Goal: Transaction & Acquisition: Obtain resource

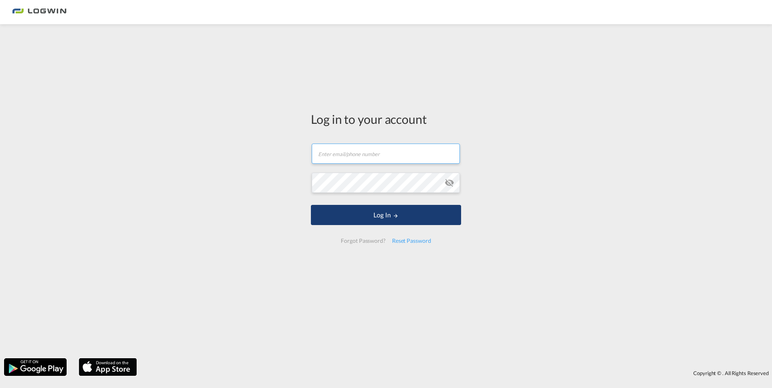
type input "[PERSON_NAME][EMAIL_ADDRESS][PERSON_NAME][DOMAIN_NAME]"
click at [404, 222] on button "Log In" at bounding box center [386, 215] width 150 height 20
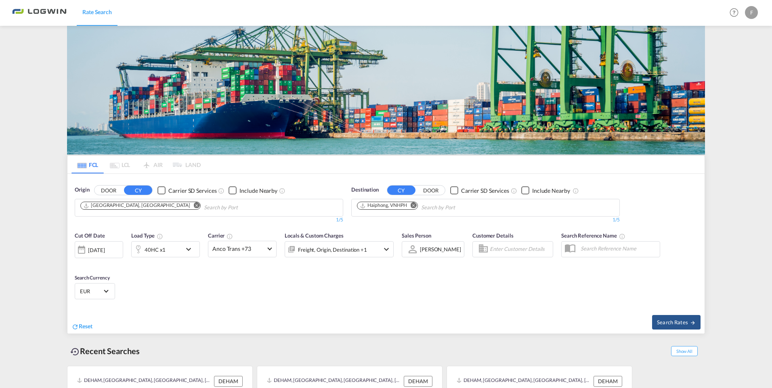
click at [414, 203] on md-icon "Remove" at bounding box center [414, 206] width 6 height 6
click at [414, 201] on input "Chips input." at bounding box center [395, 207] width 77 height 13
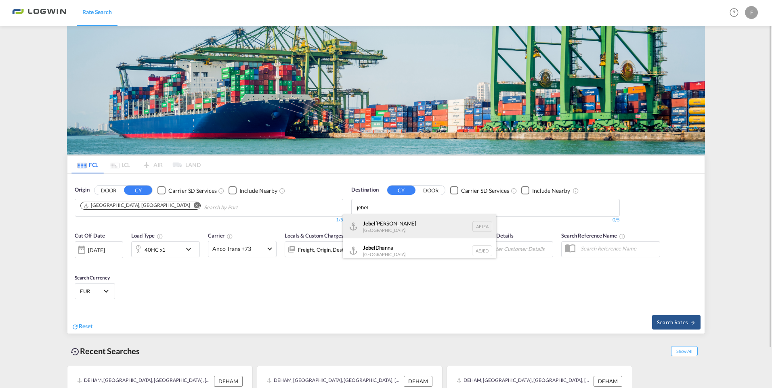
type input "jebel"
click at [402, 222] on div "[GEOGRAPHIC_DATA] [GEOGRAPHIC_DATA]" at bounding box center [419, 226] width 153 height 24
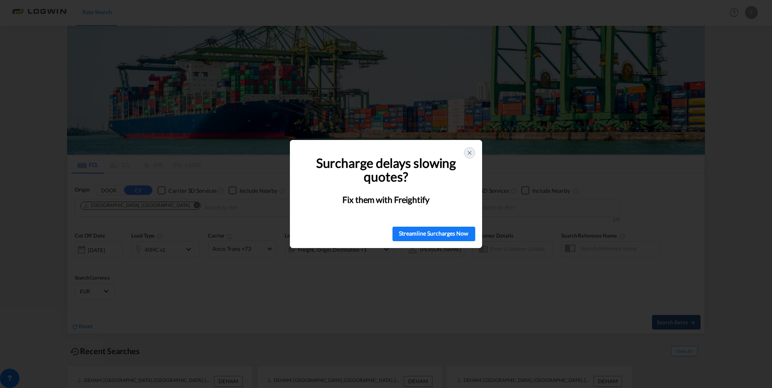
click at [467, 156] on icon at bounding box center [469, 153] width 6 height 6
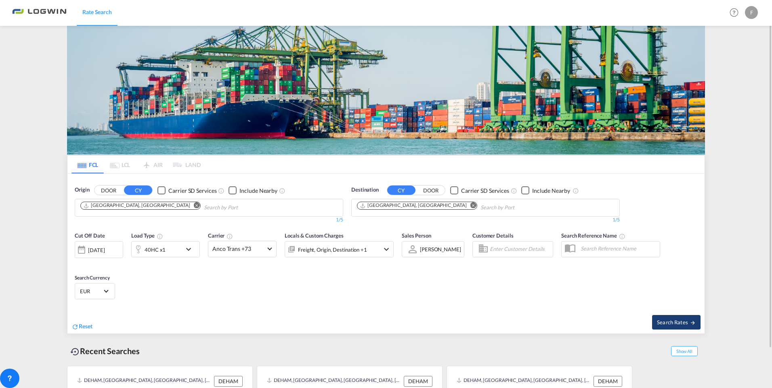
click at [670, 321] on span "Search Rates" at bounding box center [676, 322] width 39 height 6
type input "DEHAM to AEJEA / [DATE]"
